Goal: Communication & Community: Answer question/provide support

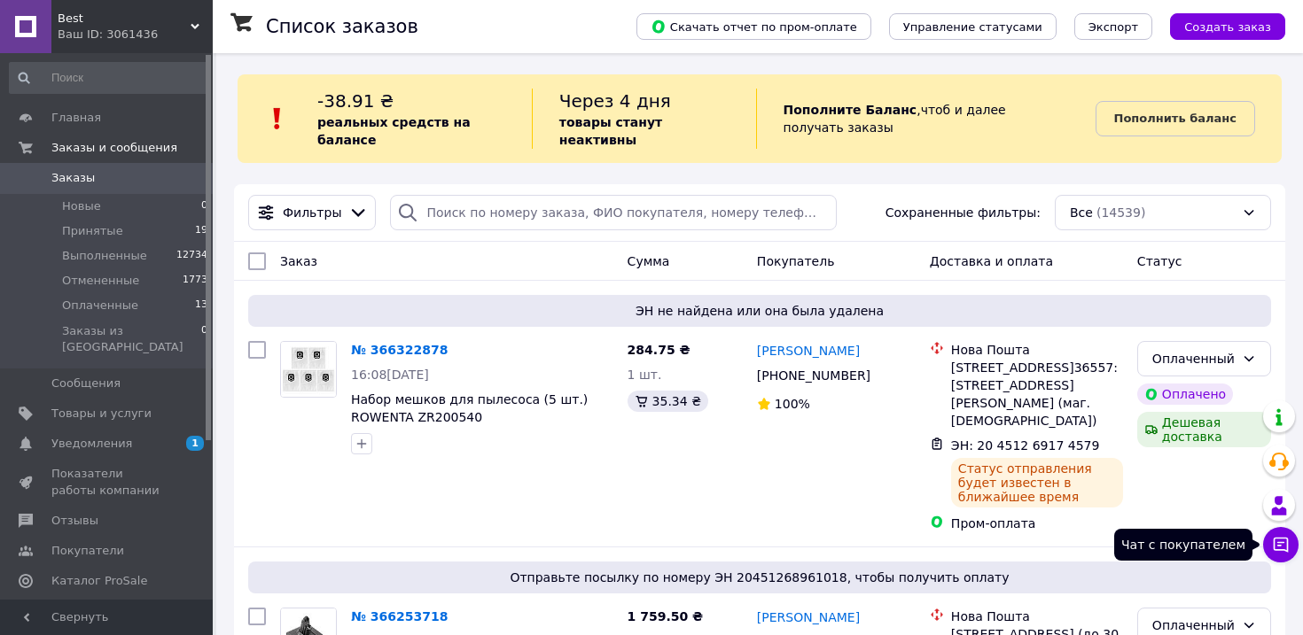
click at [1282, 547] on icon at bounding box center [1281, 545] width 18 height 18
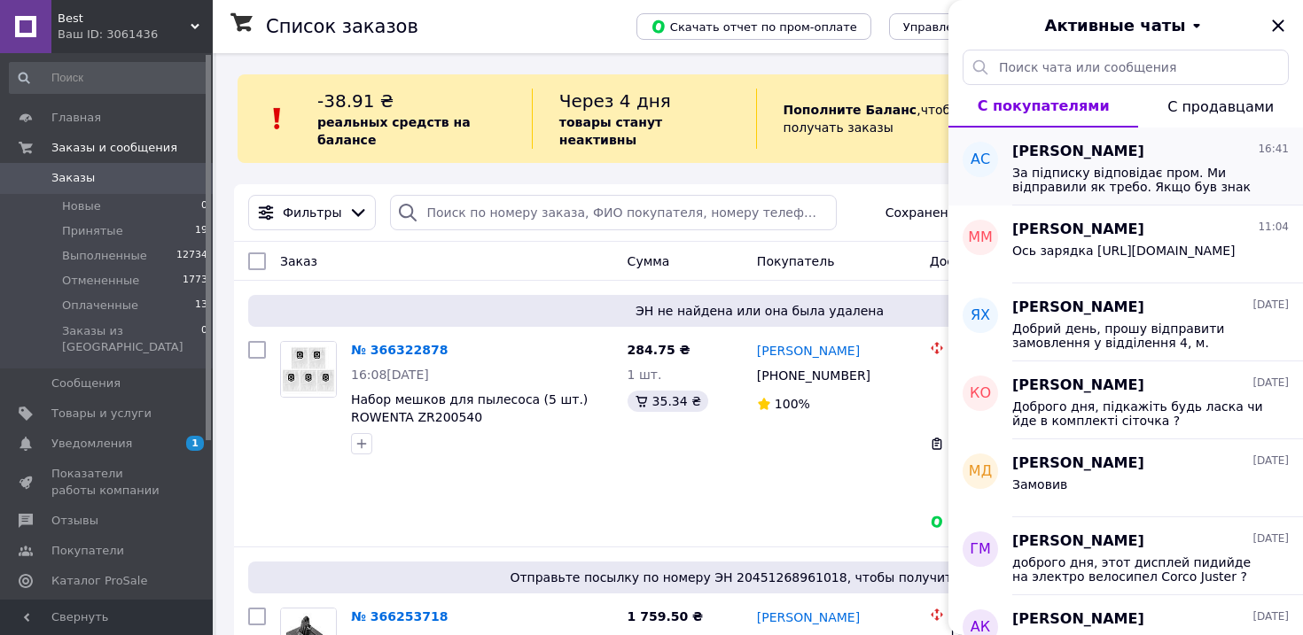
click at [1110, 183] on span "За підписку відповідає пром. Ми відправили як требо. Якщо був знак що товар під…" at bounding box center [1138, 180] width 252 height 28
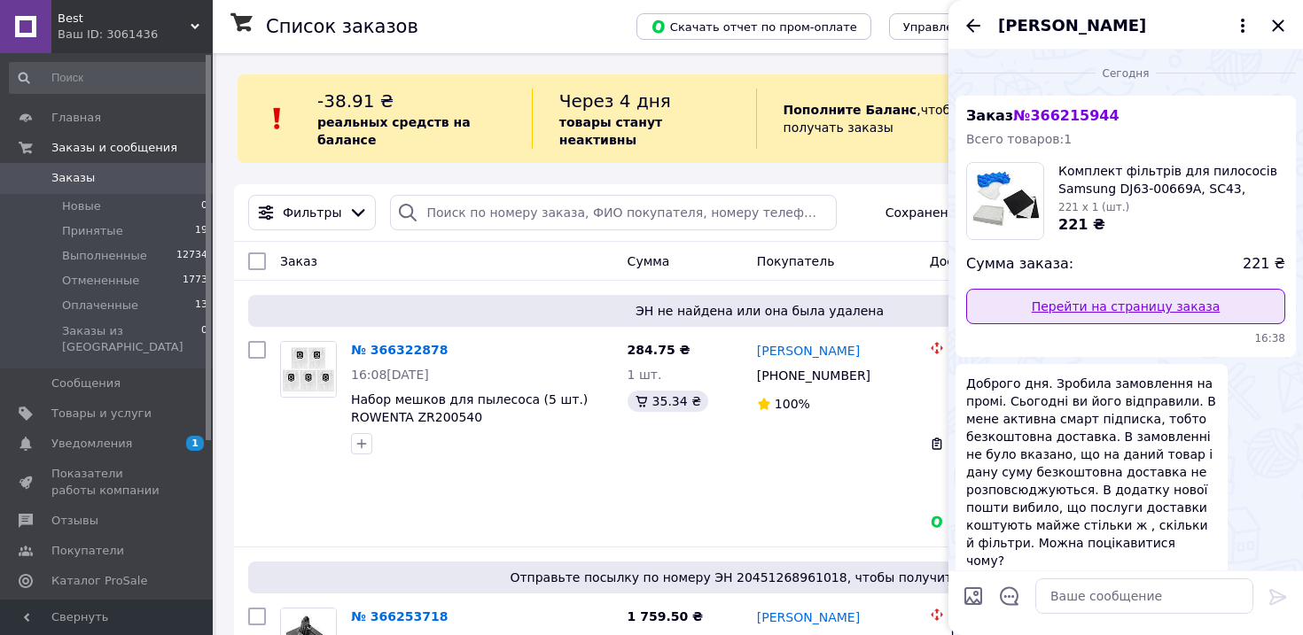
click at [1105, 305] on link "Перейти на страницу заказа" at bounding box center [1125, 306] width 319 height 35
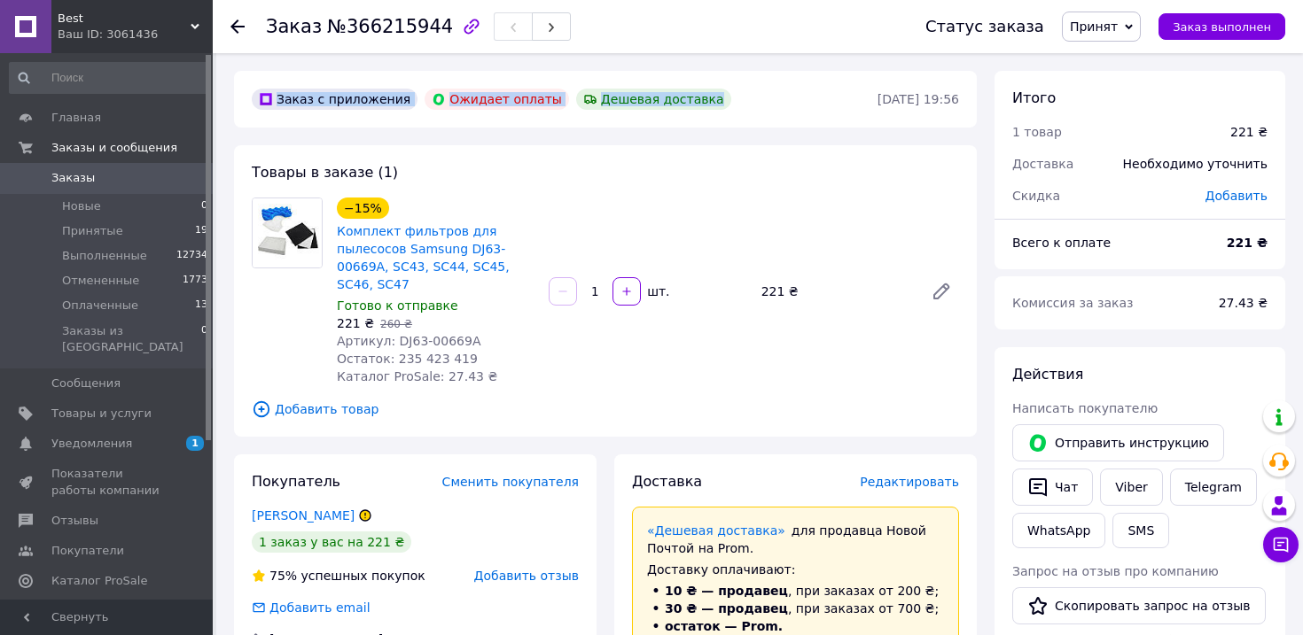
drag, startPoint x: 245, startPoint y: 94, endPoint x: 669, endPoint y: 110, distance: 423.9
click at [669, 110] on div "Заказ с приложения Ожидает оплаты Дешевая доставка 11.10.2025 • 19:56" at bounding box center [605, 99] width 743 height 57
copy div "Заказ с приложения Ожидает оплаты Дешевая доставка"
click at [369, 25] on span "№366215944" at bounding box center [390, 26] width 126 height 21
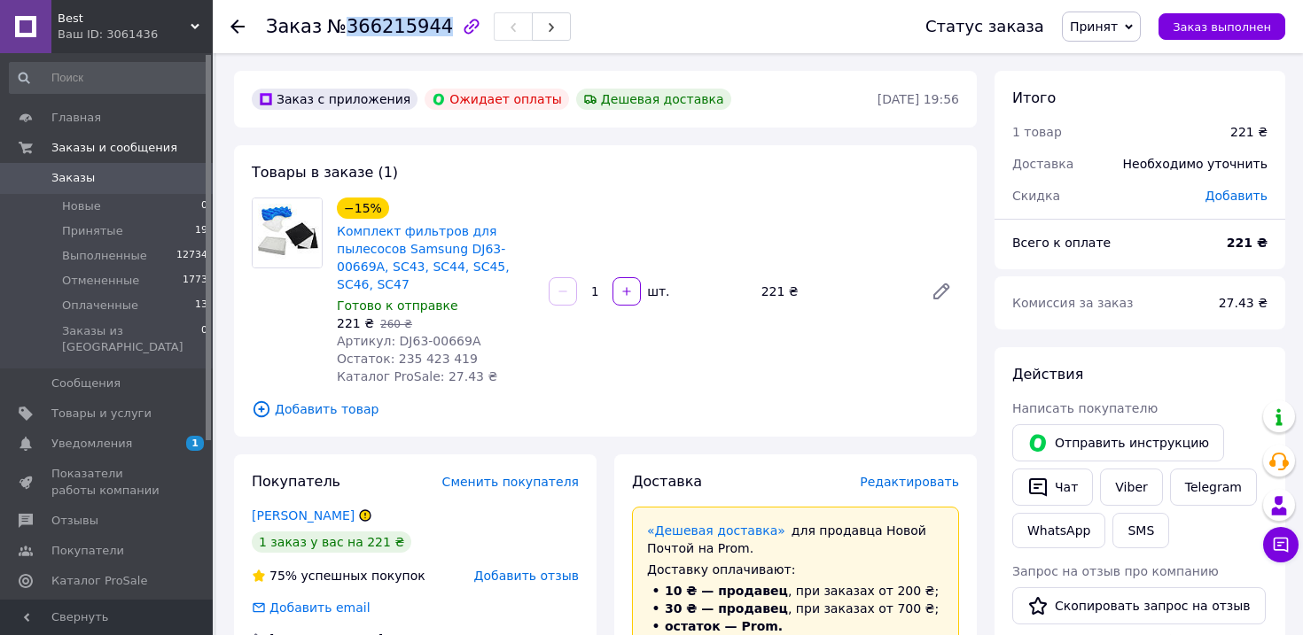
click at [369, 25] on span "№366215944" at bounding box center [390, 26] width 126 height 21
copy span "366215944"
click at [755, 201] on div "−15% Комплект фильтров для пылесосов Samsung DJ63-00669A, SC43, SC44, SC45, SC4…" at bounding box center [648, 291] width 636 height 195
click at [1271, 542] on button "Чат с покупателем" at bounding box center [1280, 544] width 35 height 35
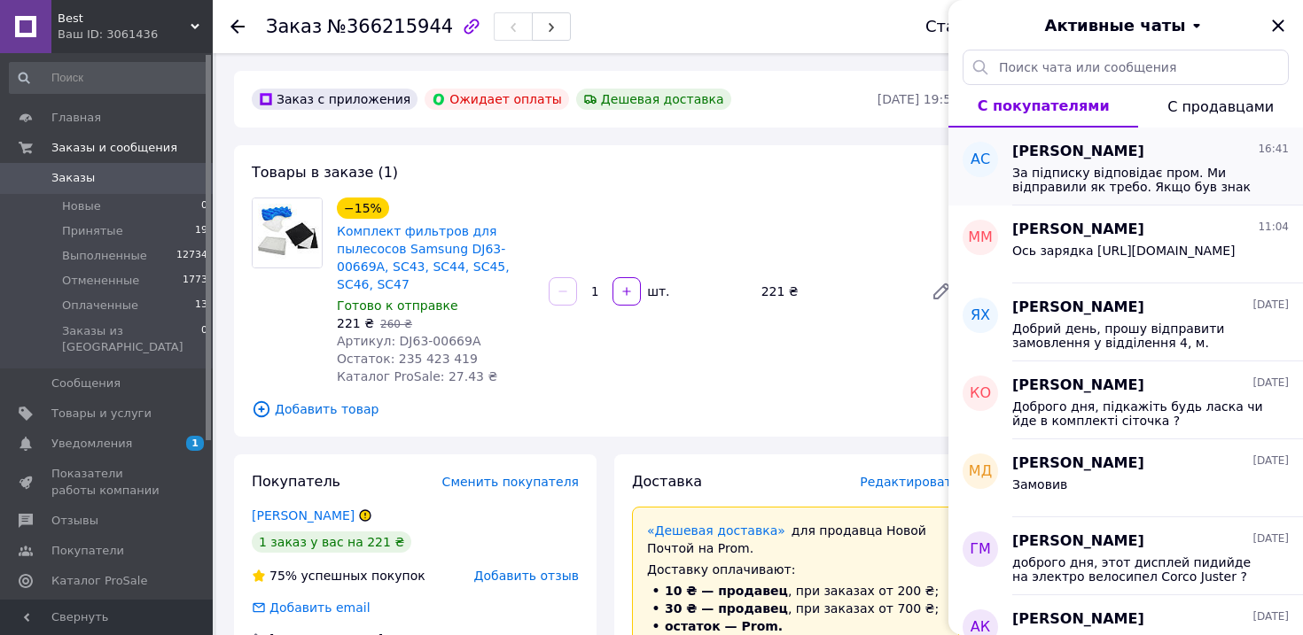
click at [1069, 174] on span "За підписку відповідає пром. Ми відправили як требо. Якщо був знак що товар під…" at bounding box center [1138, 180] width 252 height 28
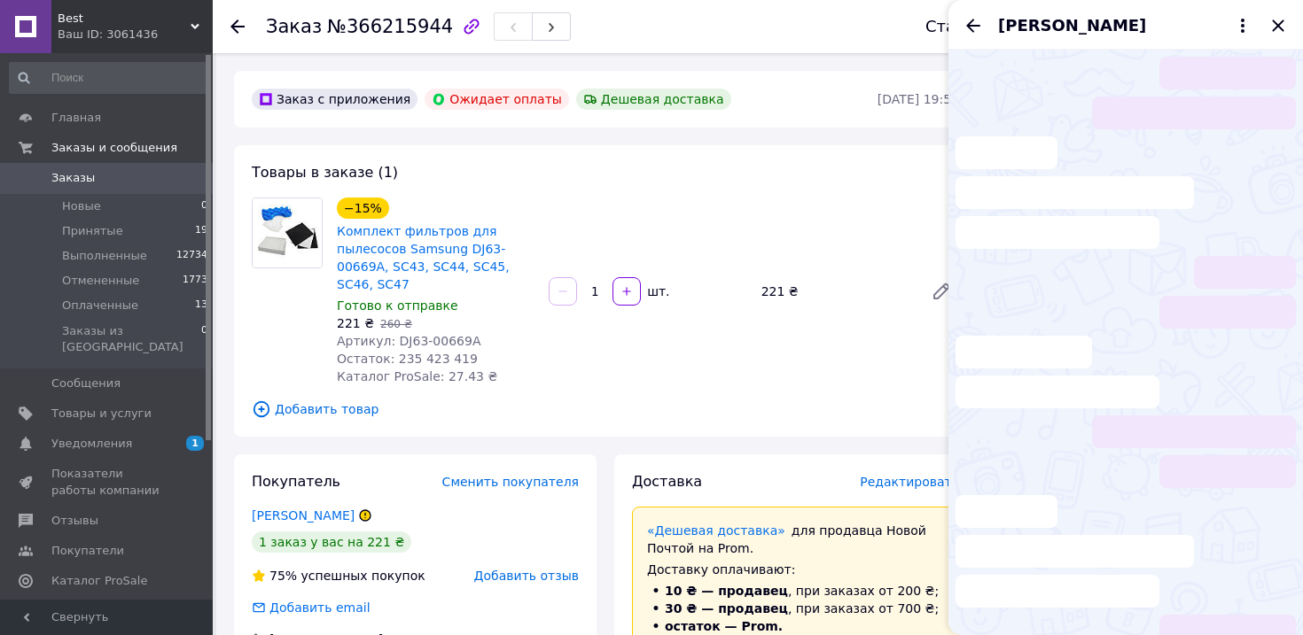
scroll to position [136, 0]
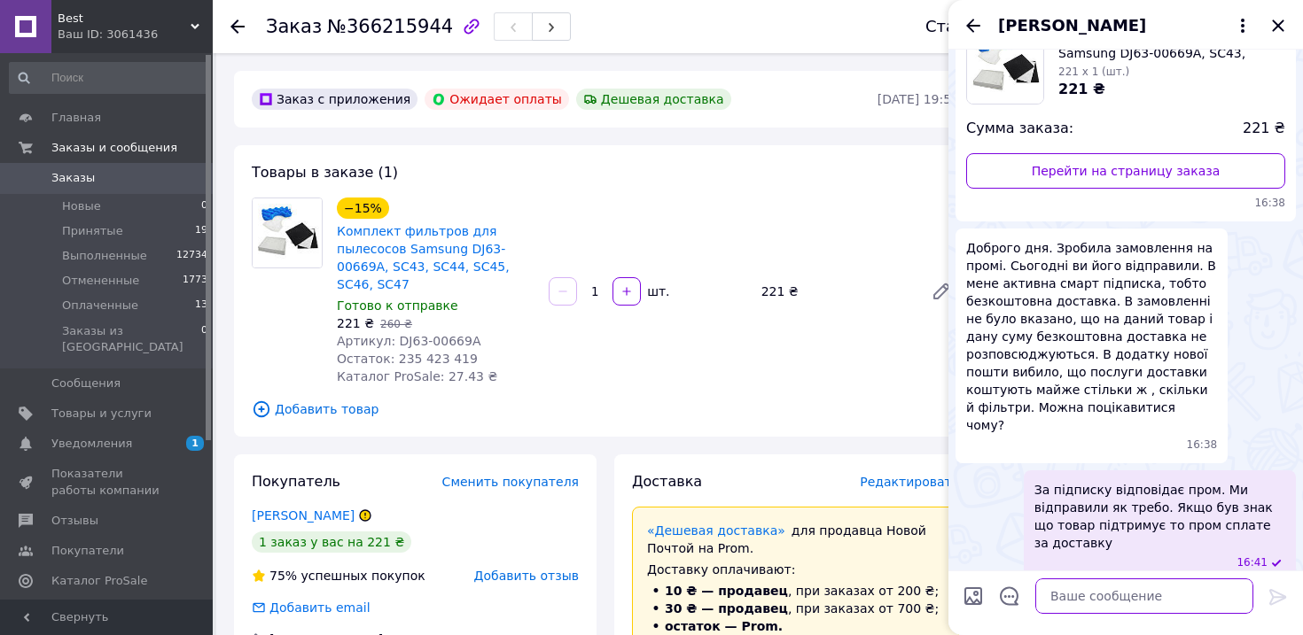
click at [1065, 596] on textarea at bounding box center [1144, 596] width 218 height 35
type textarea "D"
click at [1173, 578] on textarea "Ваш заказ не сплачено. Db не сплатили" at bounding box center [1126, 587] width 253 height 53
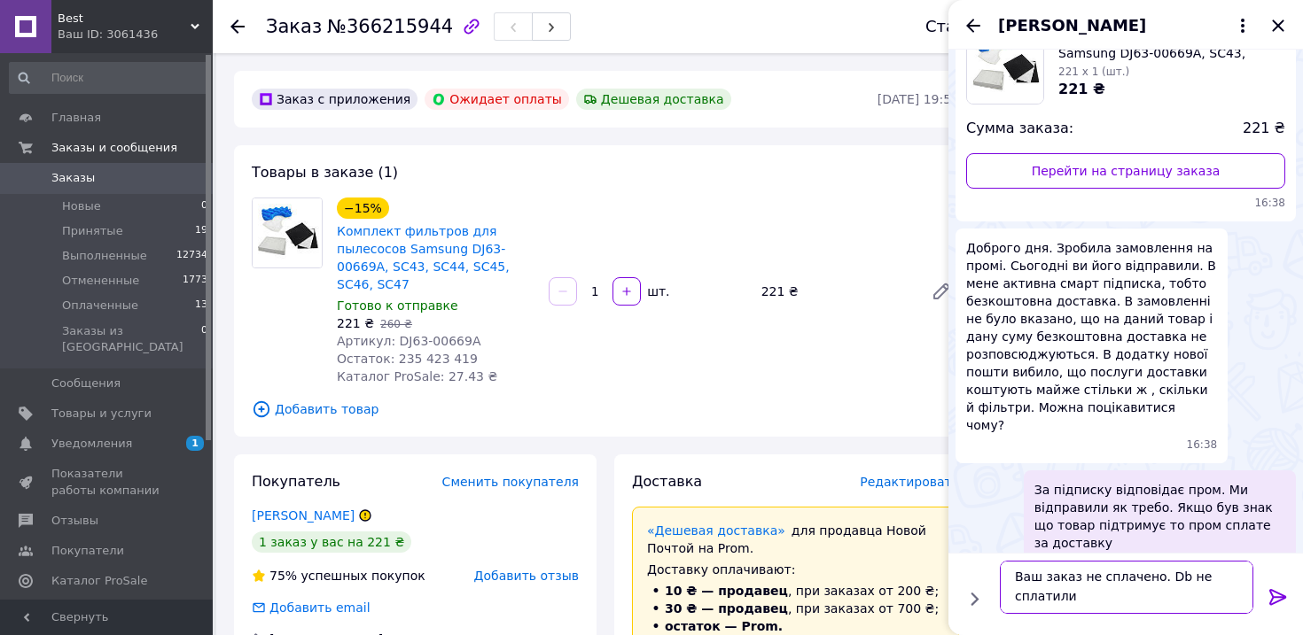
click at [1164, 578] on textarea "Ваш заказ не сплачено. Db не сплатили" at bounding box center [1126, 587] width 253 height 53
type textarea "Ваш заказ не сплачено. Ви не сплатили"
click at [973, 604] on icon "Показать кнопки" at bounding box center [975, 599] width 8 height 13
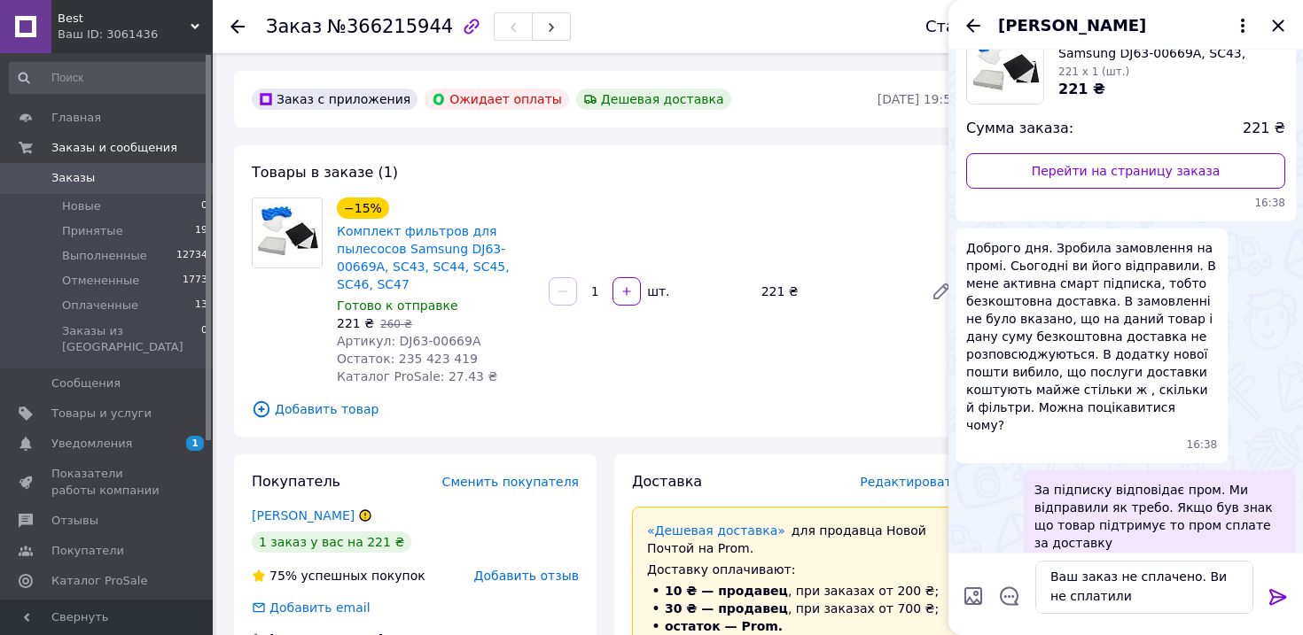
click at [973, 604] on input "Загрузить файлы" at bounding box center [972, 596] width 21 height 21
type input "C:\fakepath\Screenshot at Oct 12 16-47-20.png"
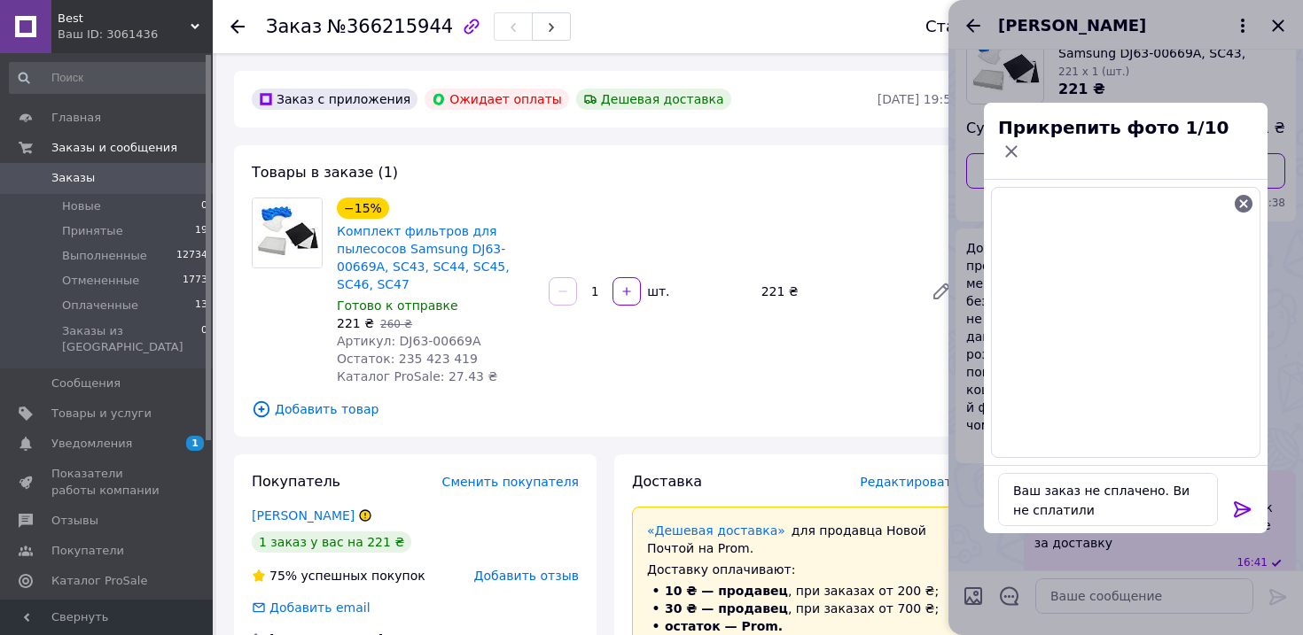
click at [1241, 502] on icon at bounding box center [1242, 510] width 17 height 16
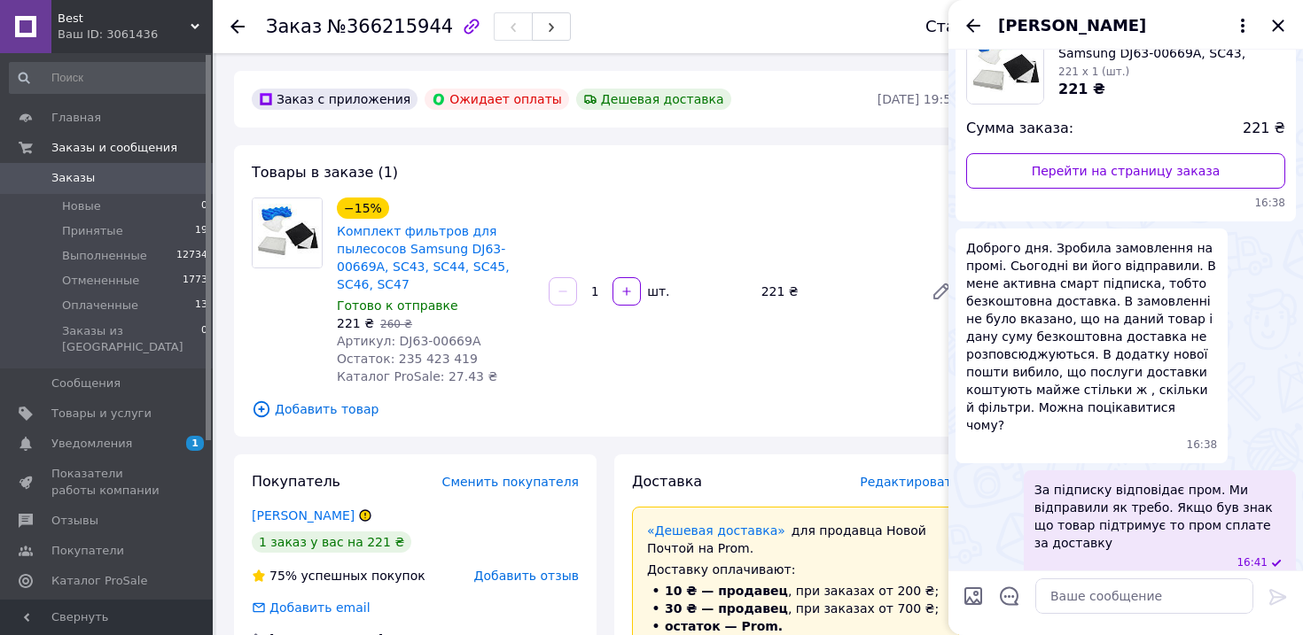
scroll to position [355, 0]
